Goal: Transaction & Acquisition: Purchase product/service

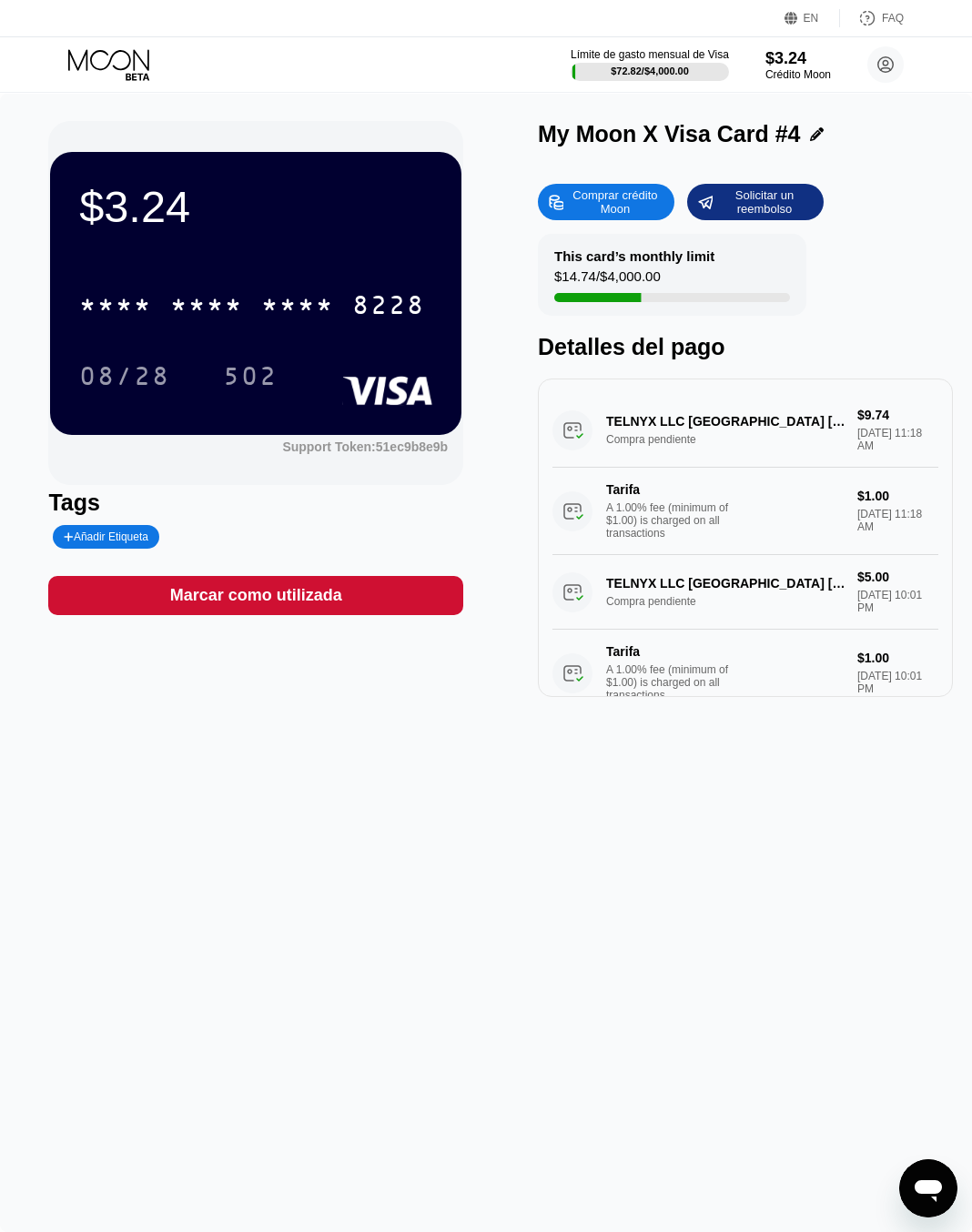
click at [760, 75] on div "Límite de gasto mensual de Visa $72.82 / $4,000.00 $3.24 Crédito Moon WZ ASK as…" at bounding box center [737, 64] width 333 height 36
click at [795, 69] on div "Crédito Moon" at bounding box center [797, 74] width 66 height 12
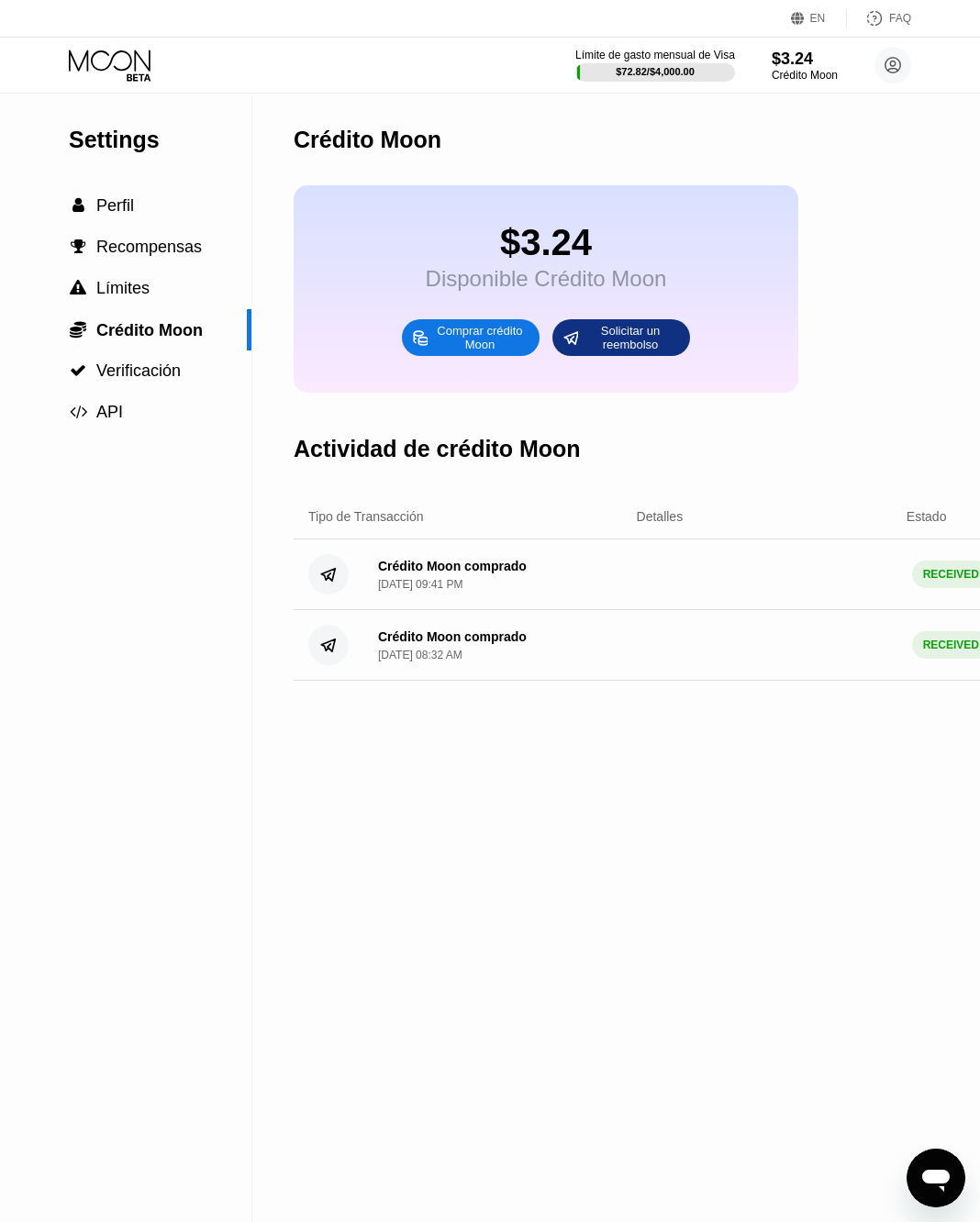
click at [461, 345] on div "Comprar crédito Moon" at bounding box center [480, 338] width 101 height 29
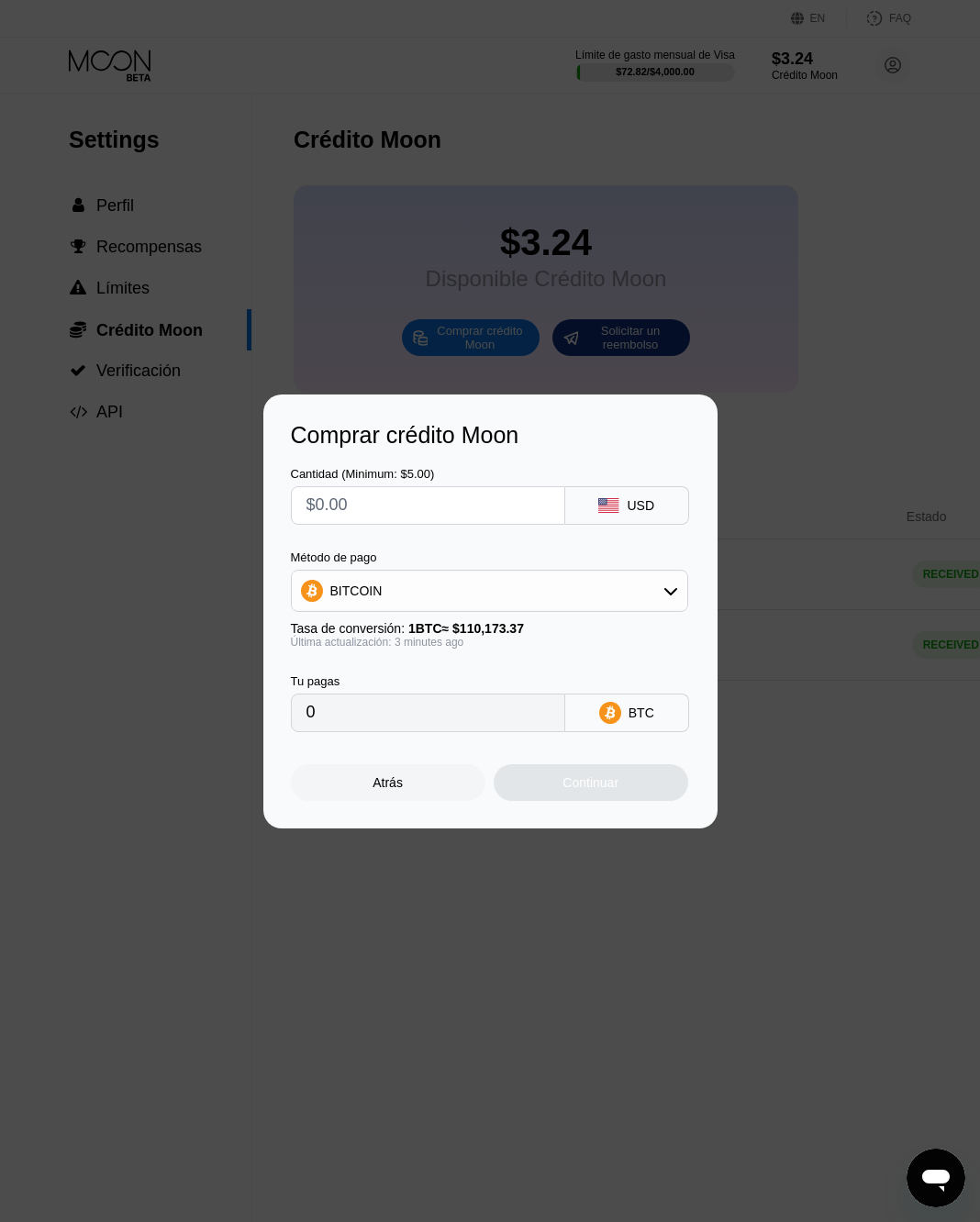
click at [427, 499] on input "text" at bounding box center [428, 506] width 243 height 37
type input "$5"
type input "0.00004539"
type input "$50"
type input "0.00045384"
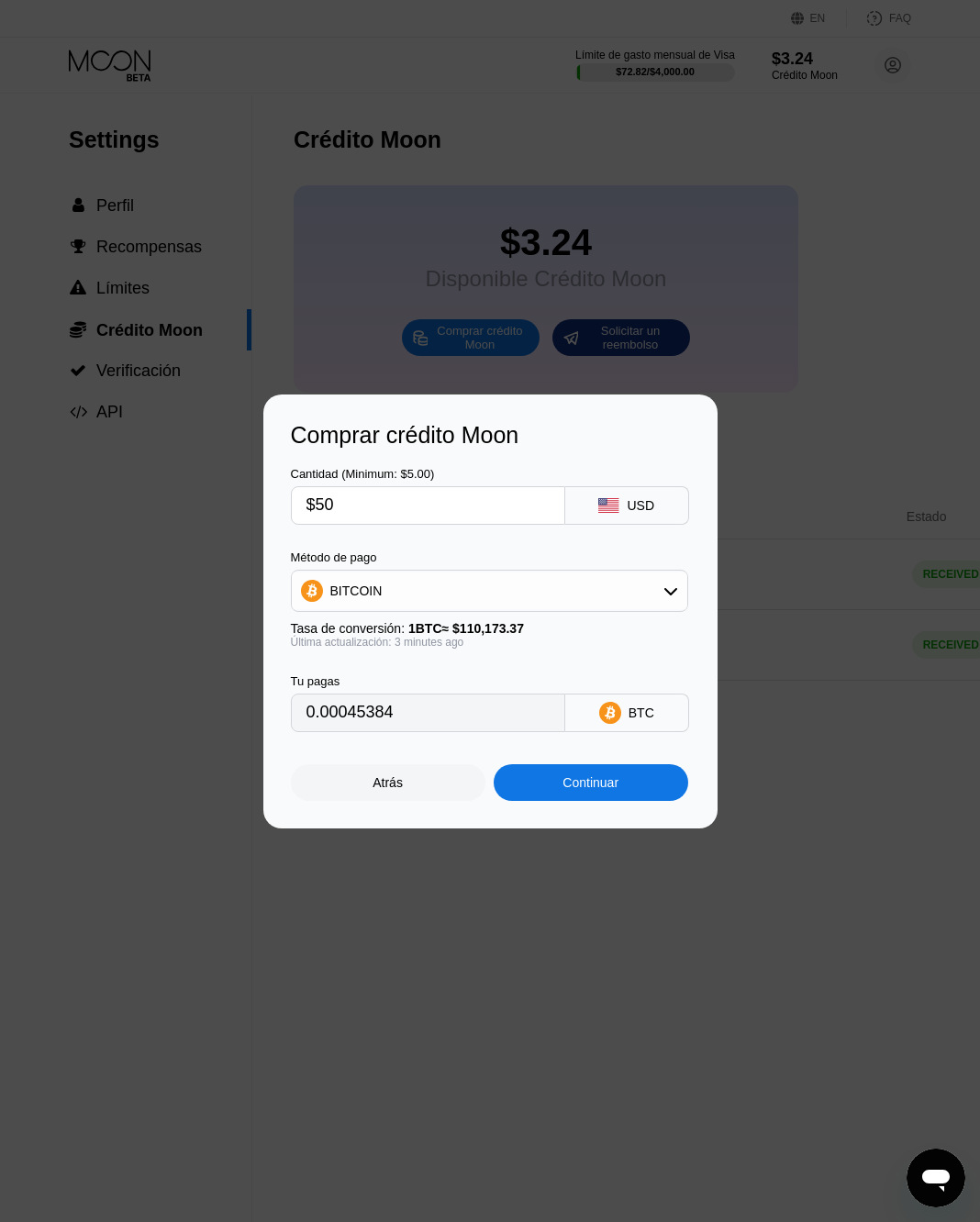
type input "$50"
click at [602, 776] on div "Continuar" at bounding box center [591, 783] width 195 height 37
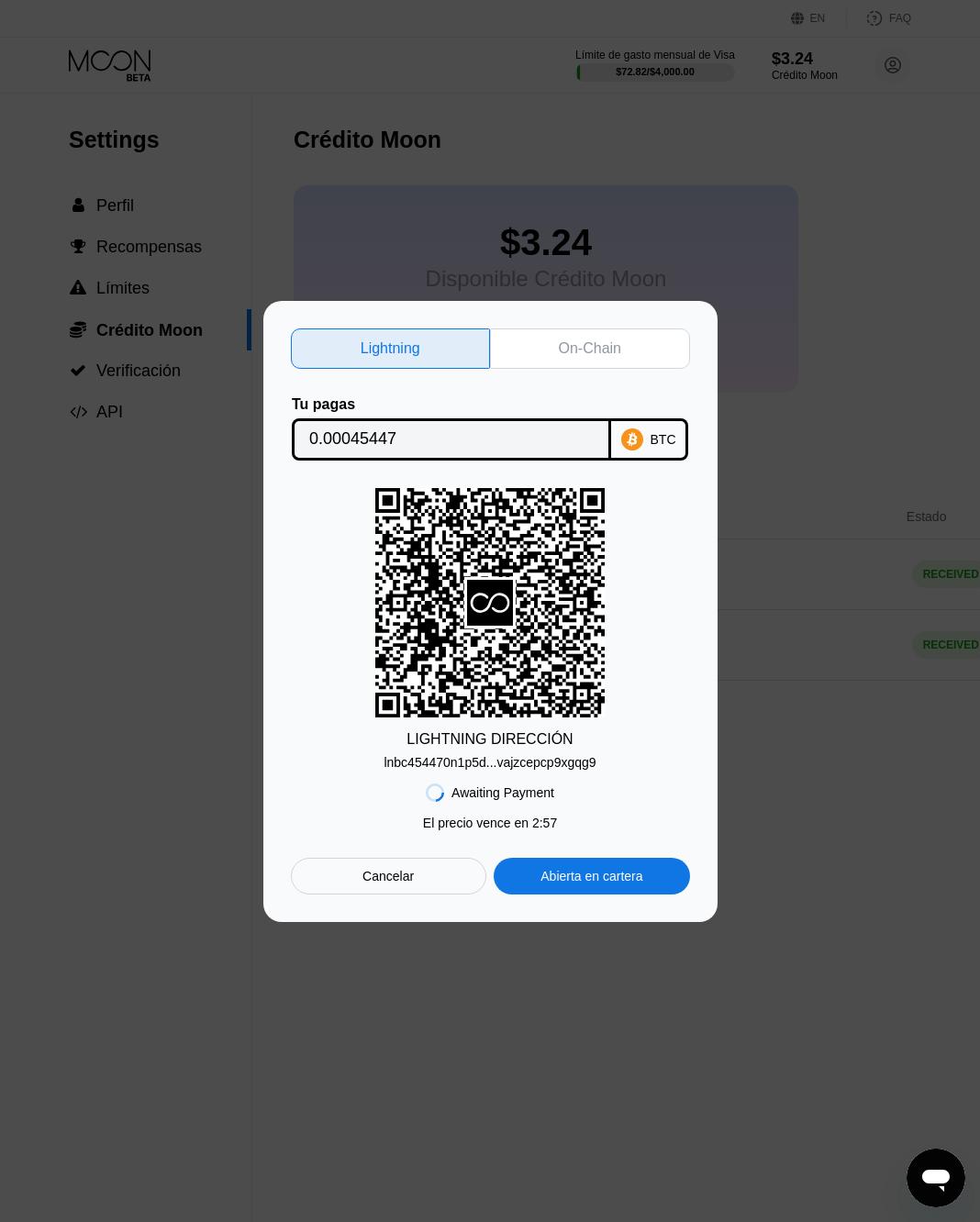
click at [593, 343] on div "On-Chain" at bounding box center [590, 348] width 63 height 18
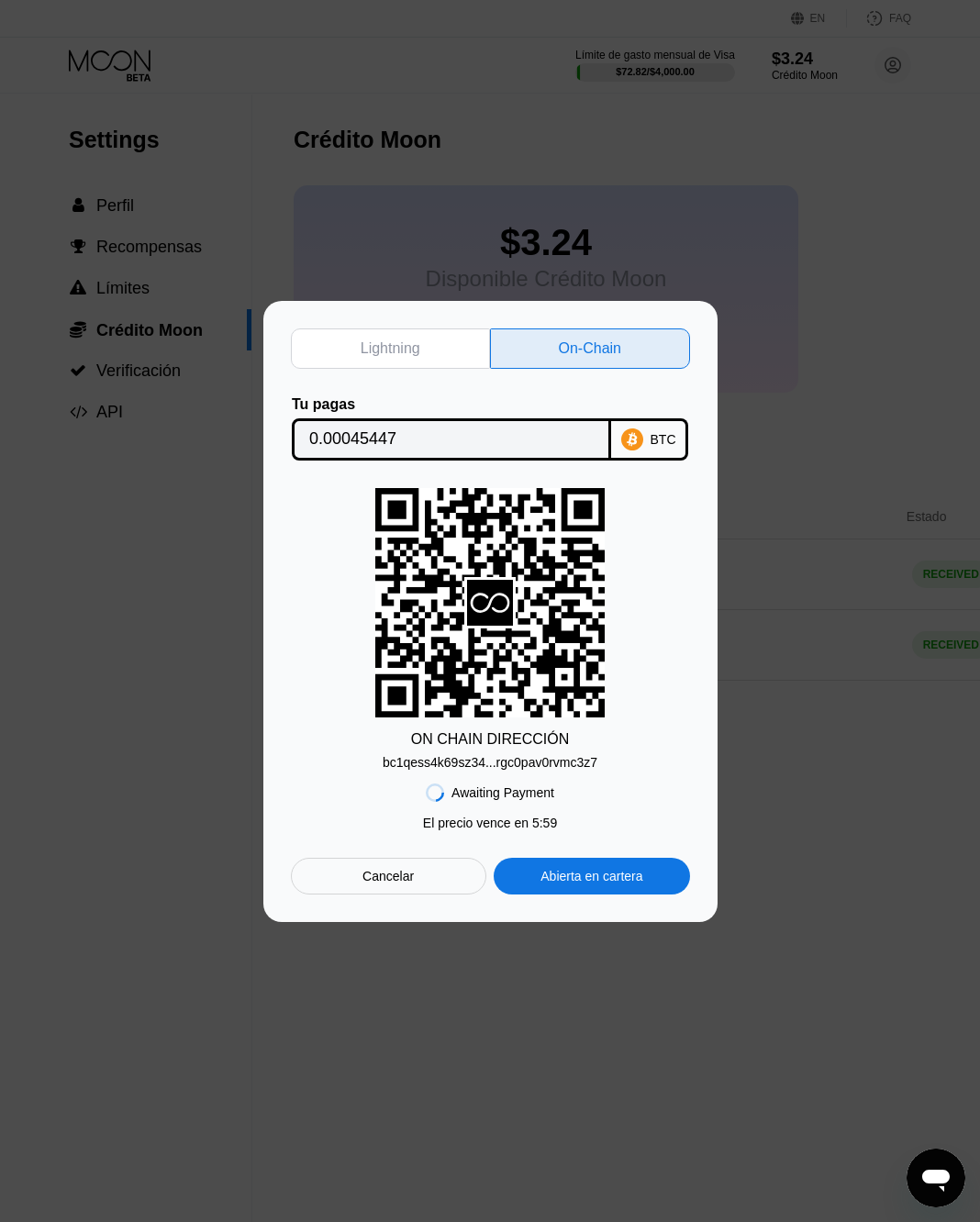
click at [504, 761] on div "bc1qess4k69sz34...rgc0pav0rvmc3z7" at bounding box center [490, 762] width 214 height 14
click at [480, 437] on input "0.00045447" at bounding box center [451, 439] width 285 height 37
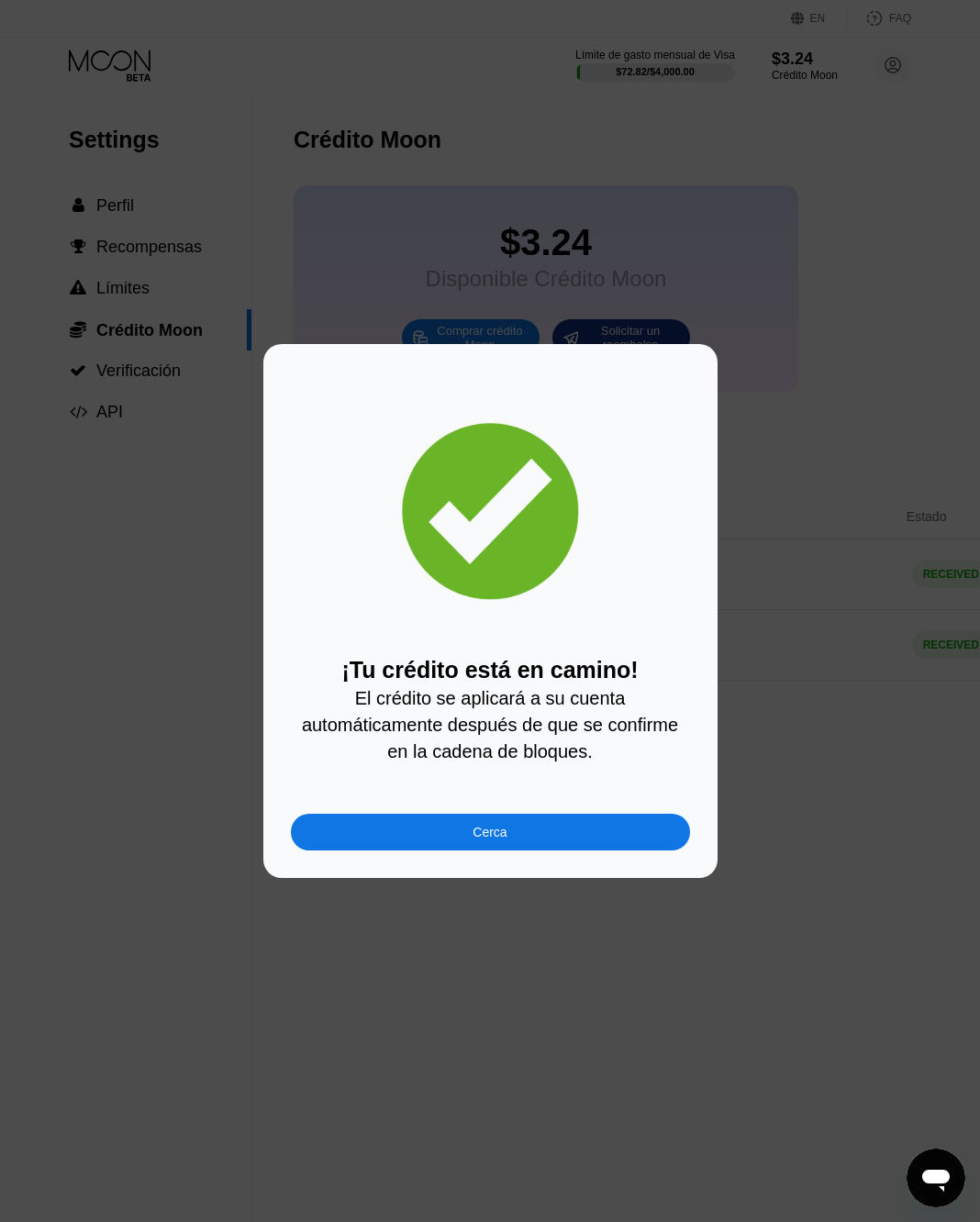
click at [546, 841] on div "Cerca" at bounding box center [490, 832] width 400 height 37
